Goal: Check status: Check status

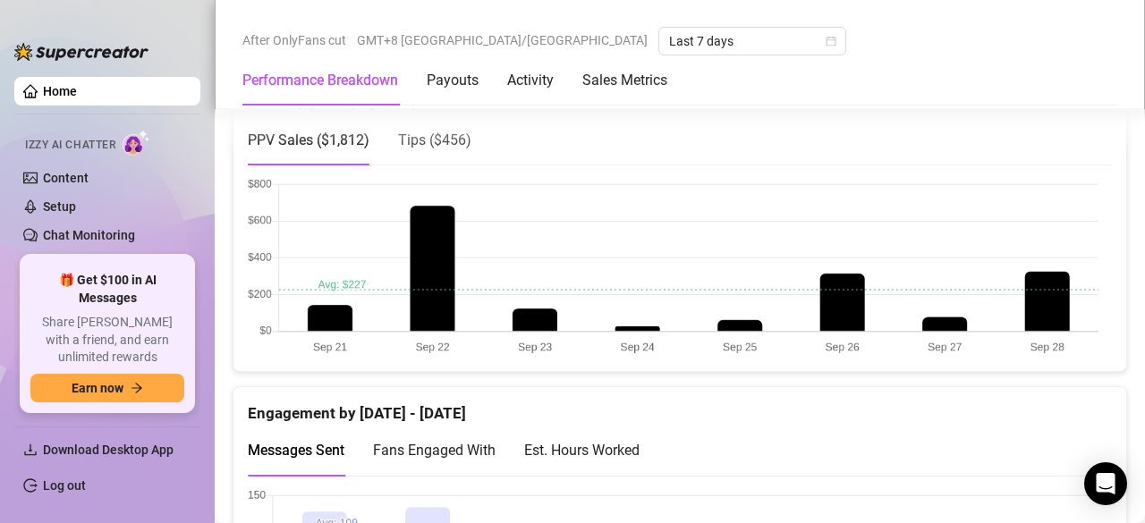
scroll to position [1201, 0]
click at [440, 132] on span "Tips ( $456 )" at bounding box center [434, 140] width 73 height 17
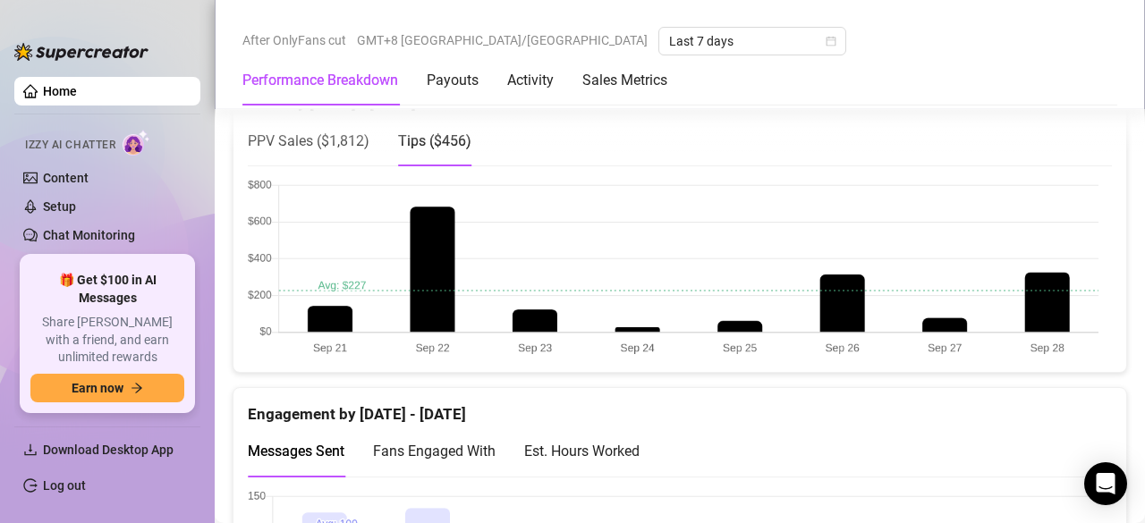
click at [309, 139] on span "PPV Sales ( $1,812 )" at bounding box center [309, 140] width 122 height 17
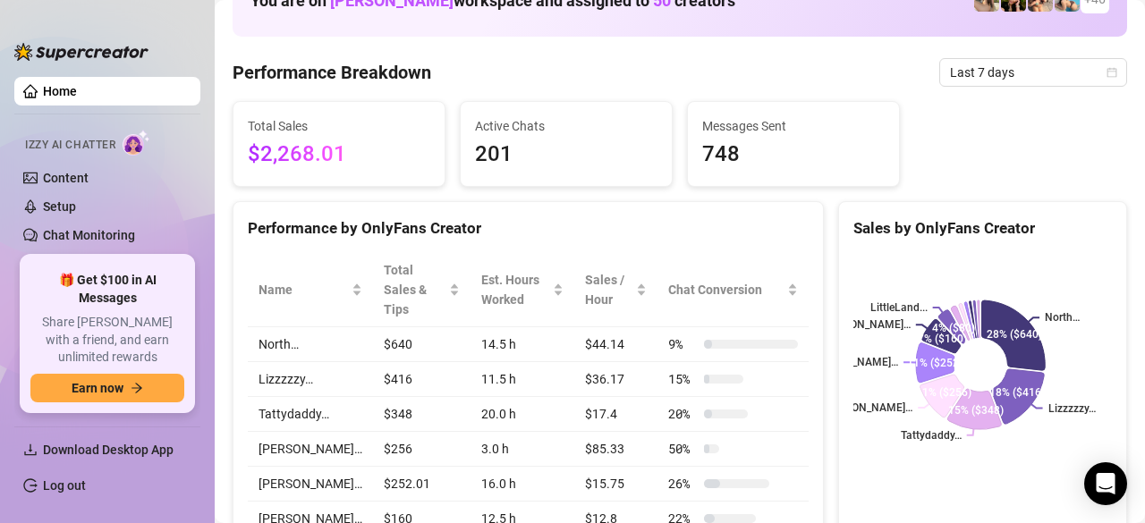
scroll to position [0, 0]
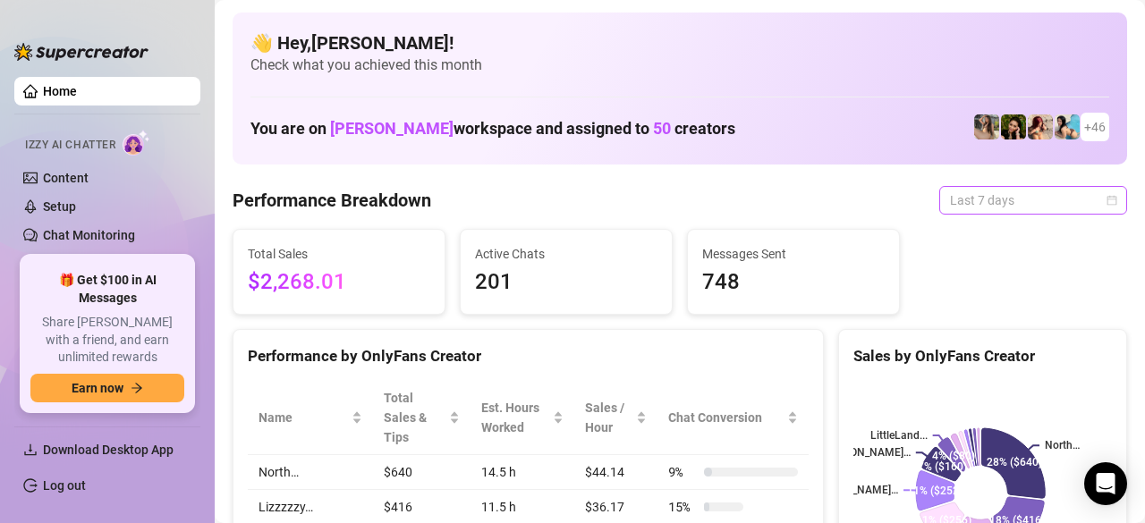
click at [1012, 205] on span "Last 7 days" at bounding box center [1033, 200] width 166 height 27
click at [926, 218] on div "Custom date" at bounding box center [926, 218] width 0 height 0
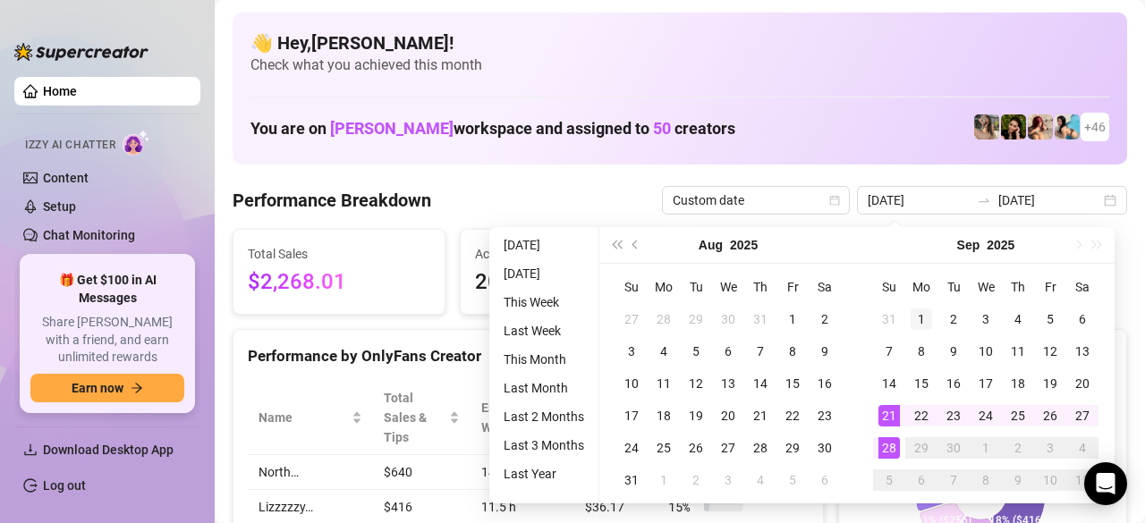
type input "2025-09-01"
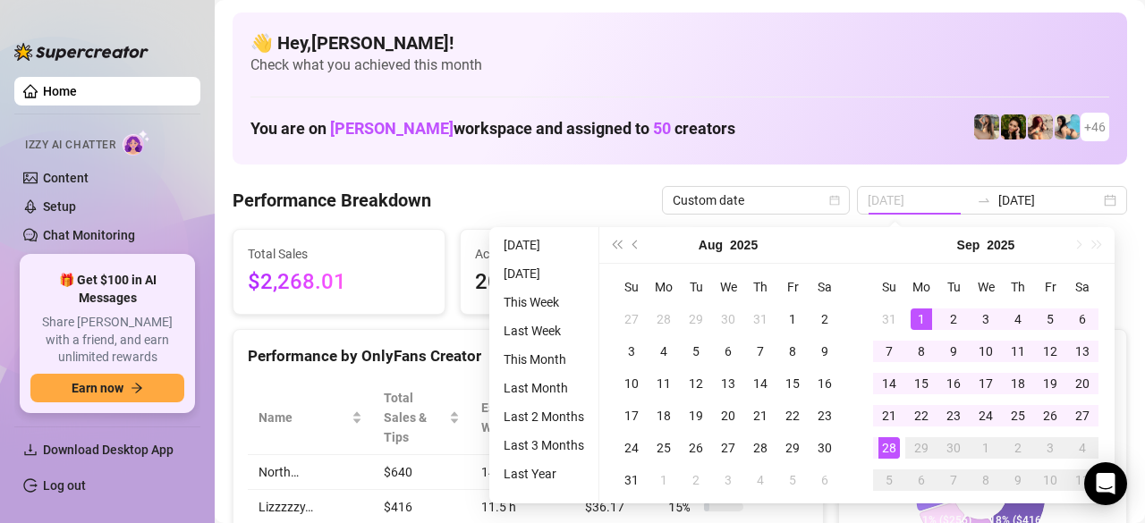
click at [921, 320] on div "1" at bounding box center [920, 319] width 21 height 21
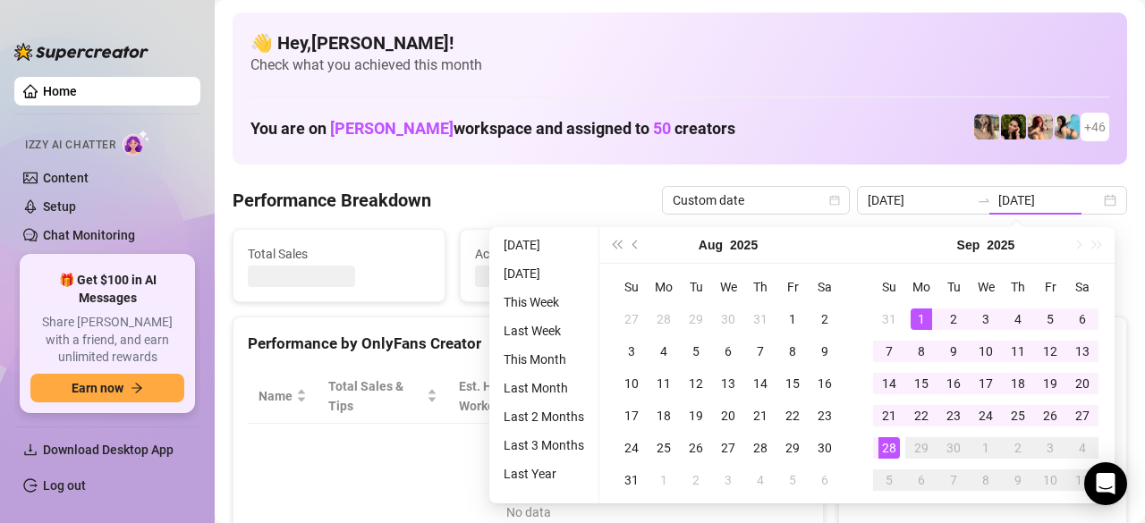
type input "2025-09-01"
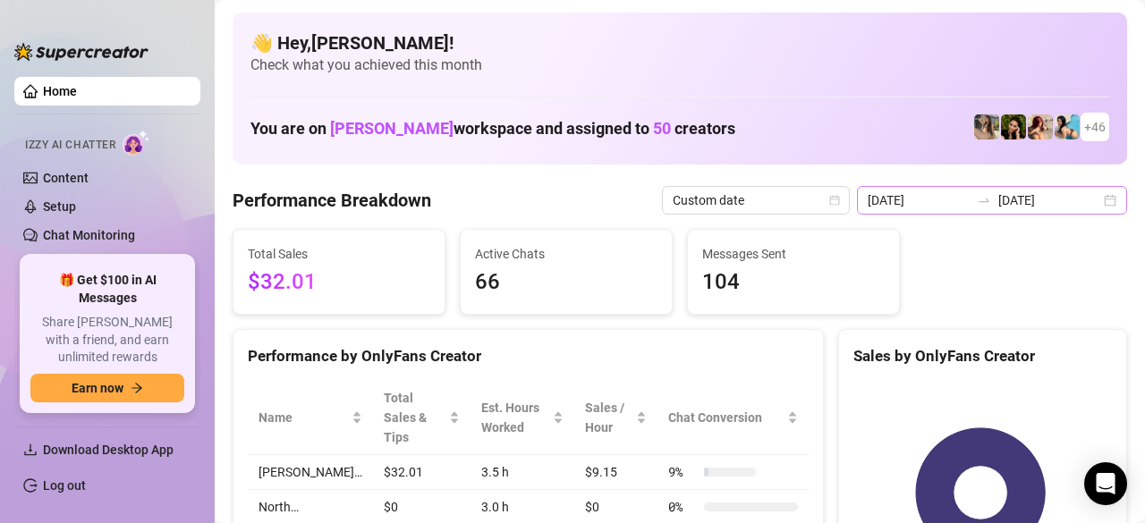
click at [1091, 201] on div "2025-09-01 2025-09-01" at bounding box center [992, 200] width 270 height 29
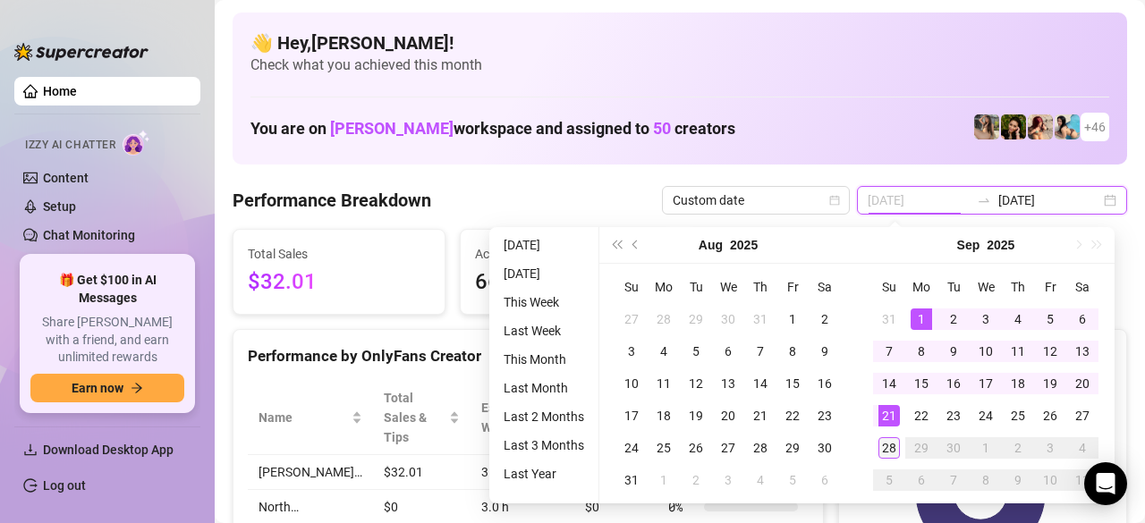
type input "2025-09-28"
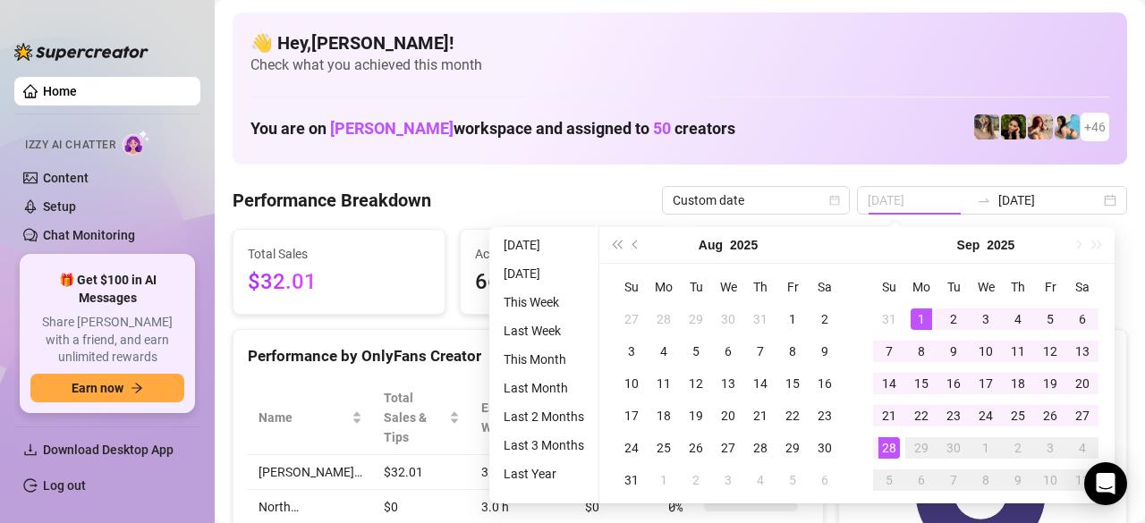
click at [887, 445] on div "28" at bounding box center [888, 447] width 21 height 21
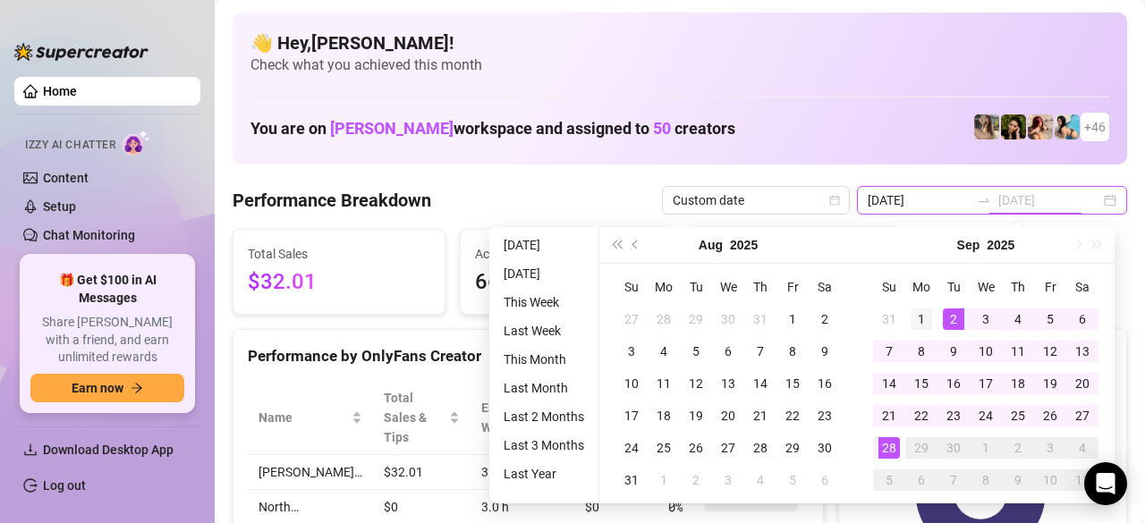
type input "2025-09-01"
click at [918, 315] on div "1" at bounding box center [920, 319] width 21 height 21
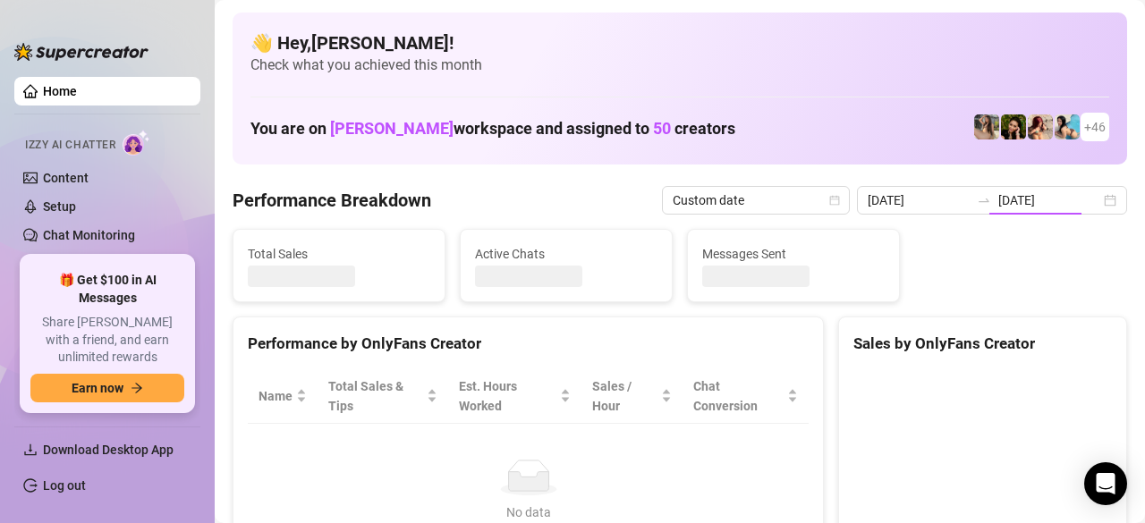
type input "2025-09-28"
type input "2025-09-01"
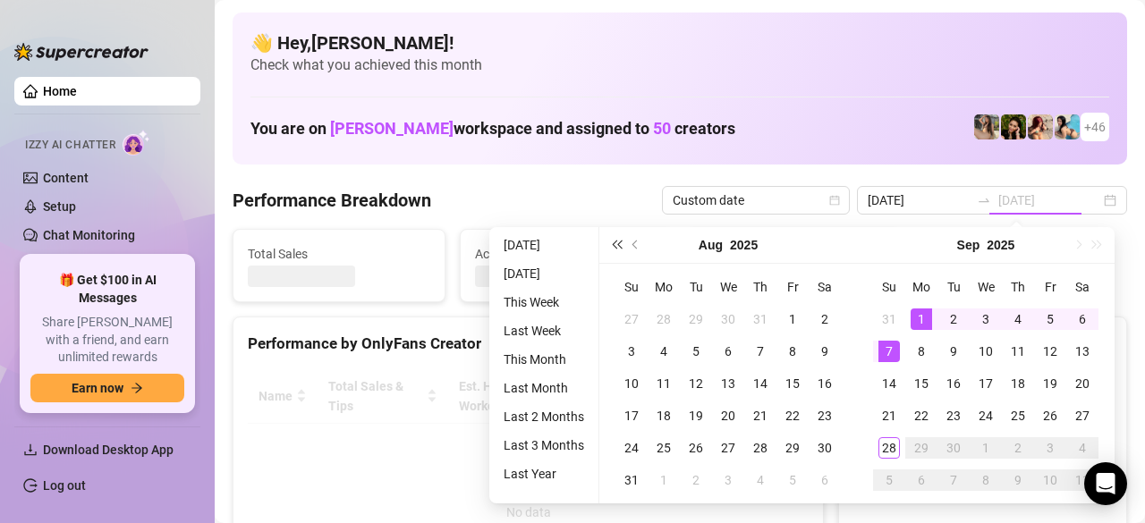
type input "2025-09-28"
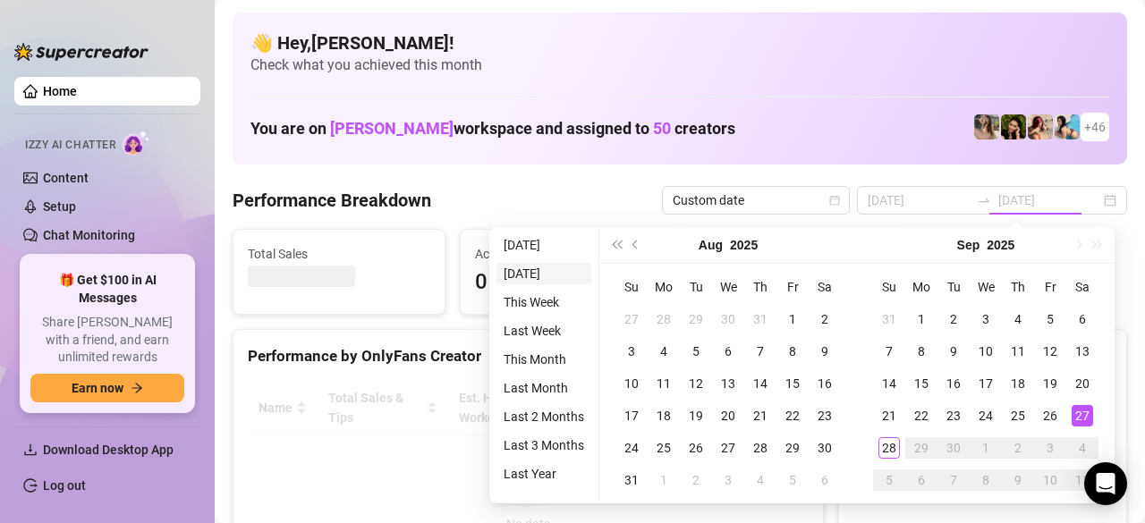
type input "2025-09-27"
type input "2025-09-01"
type input "2025-09-28"
type input "2025-09-27"
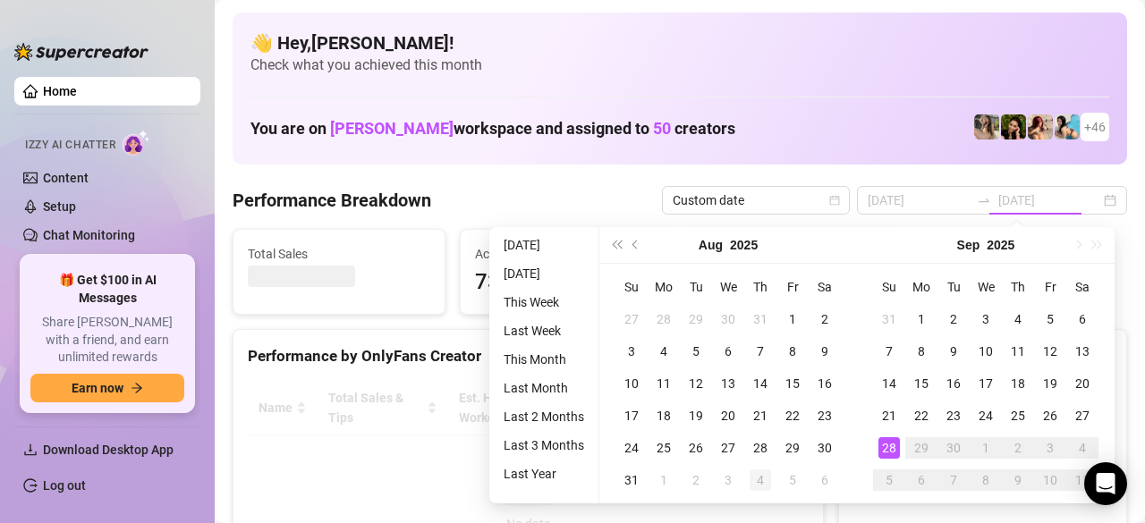
type input "2025-09-27"
type input "2025-09-01"
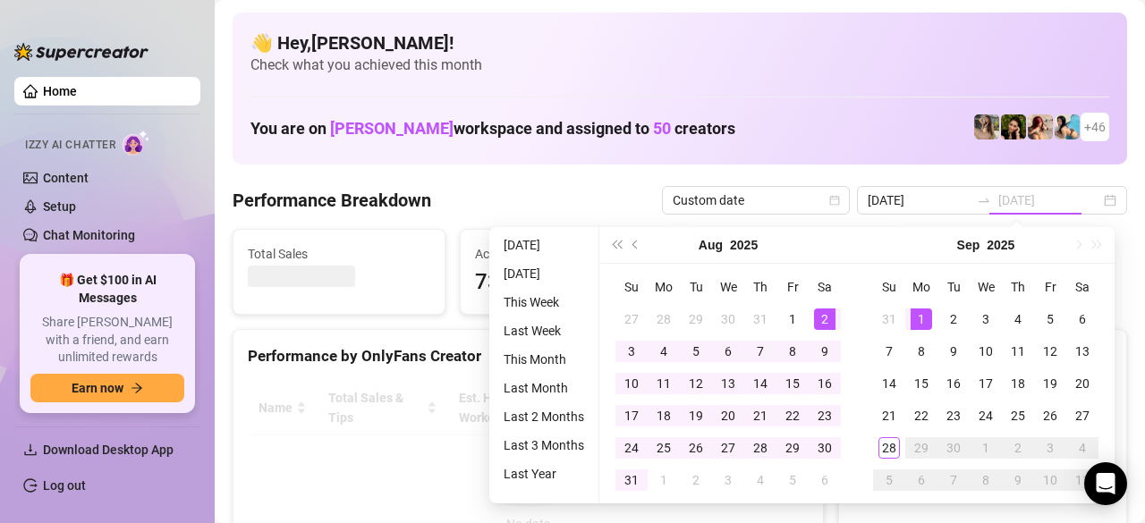
type input "2025-09-28"
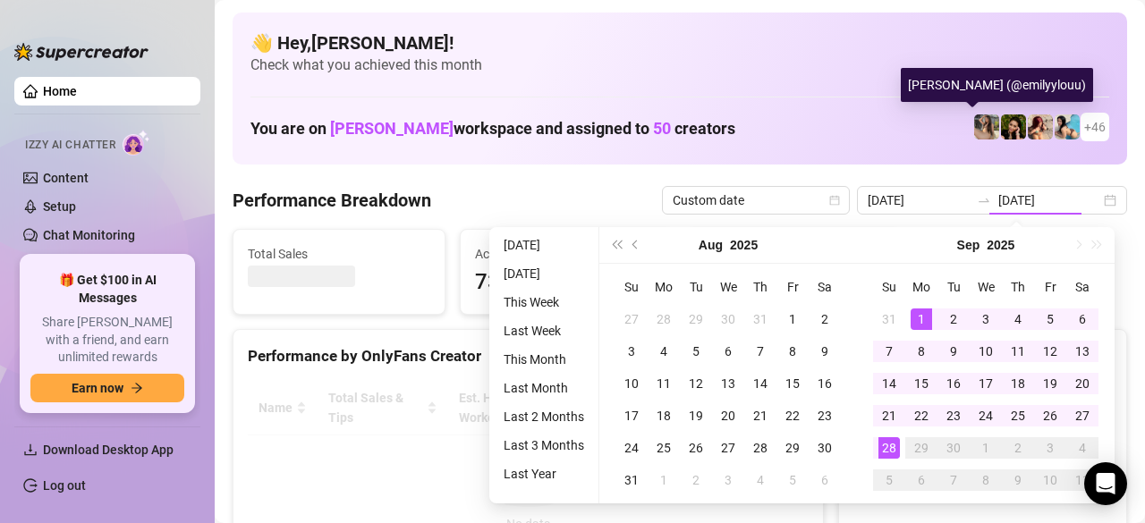
click at [974, 140] on img at bounding box center [986, 126] width 25 height 25
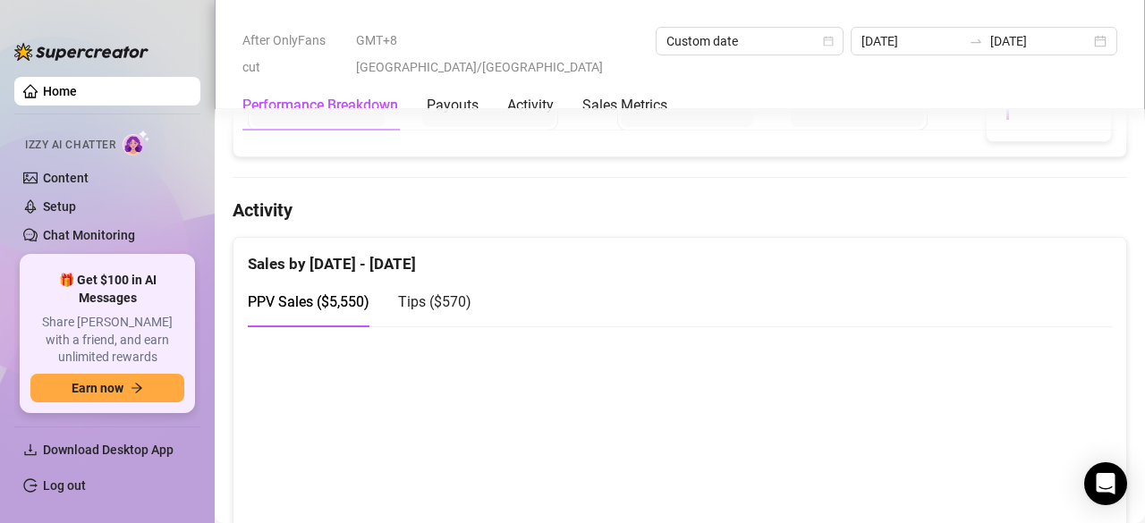
scroll to position [1094, 0]
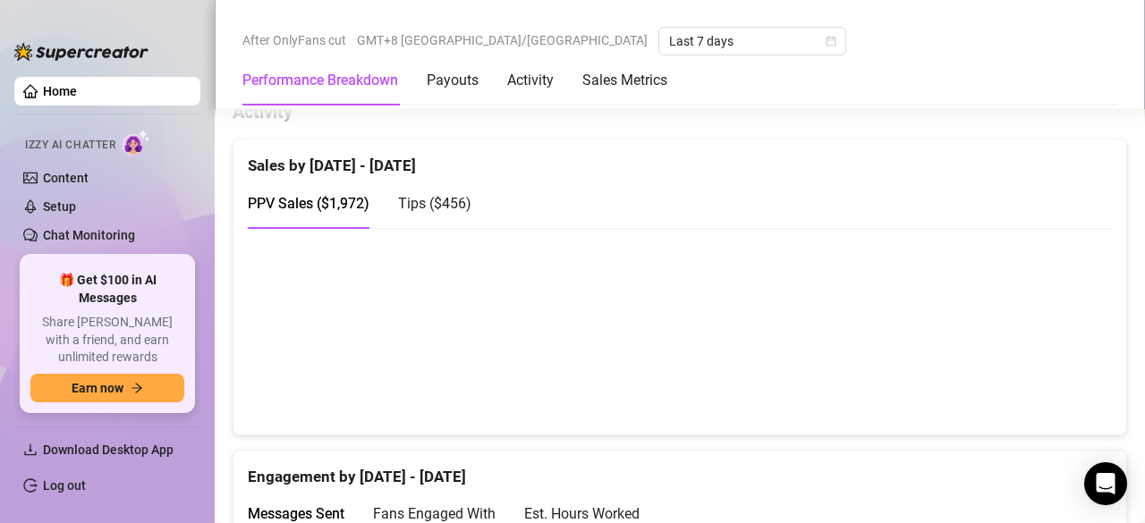
scroll to position [1139, 0]
